Goal: Information Seeking & Learning: Learn about a topic

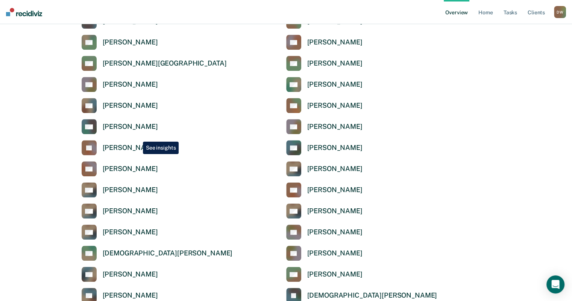
scroll to position [602, 0]
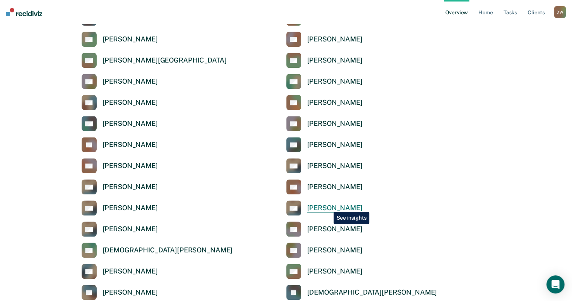
click at [328, 206] on div "Dewal Wilson" at bounding box center [334, 208] width 55 height 9
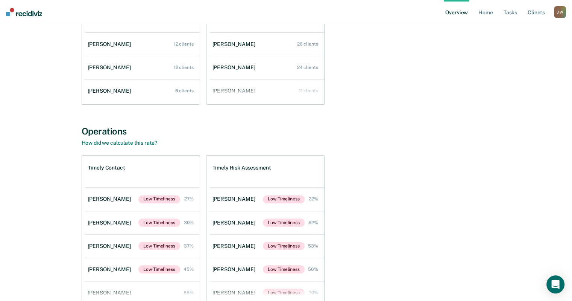
scroll to position [188, 0]
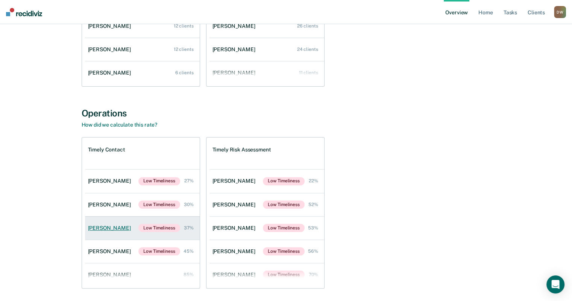
click at [119, 227] on div "Marlyndia Armstrong" at bounding box center [111, 228] width 46 height 6
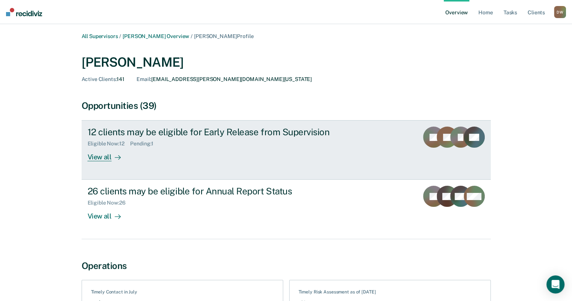
click at [372, 141] on link "12 clients may be eligible for Early Release from Supervision Eligible Now : 12…" at bounding box center [286, 149] width 409 height 59
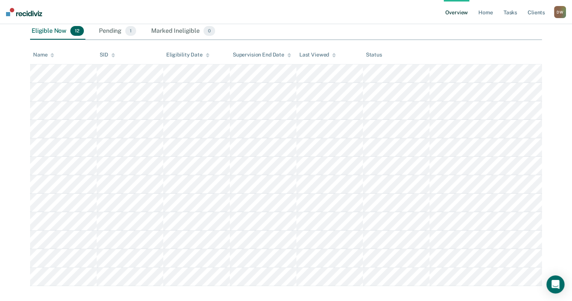
scroll to position [100, 0]
